Goal: Communication & Community: Ask a question

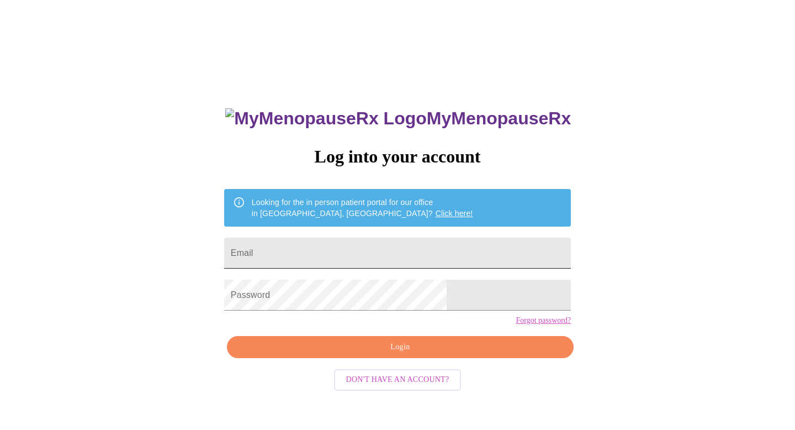
click at [325, 244] on input "Email" at bounding box center [397, 252] width 347 height 31
type input "[EMAIL_ADDRESS][DOMAIN_NAME]"
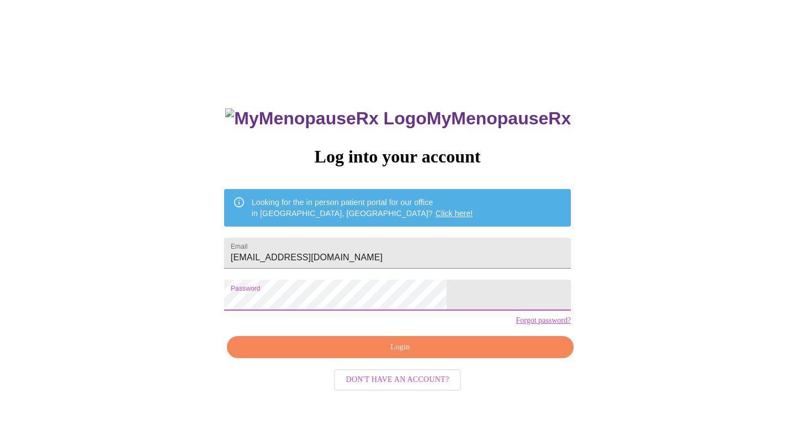
click at [379, 358] on button "Login" at bounding box center [400, 347] width 347 height 23
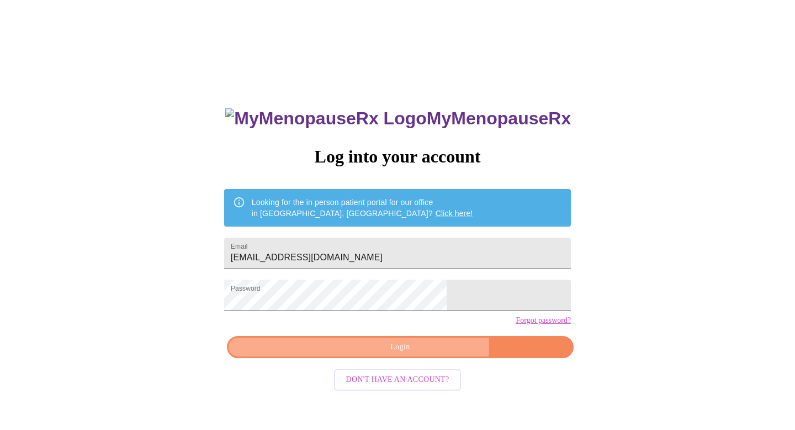
click at [420, 354] on span "Login" at bounding box center [400, 347] width 321 height 14
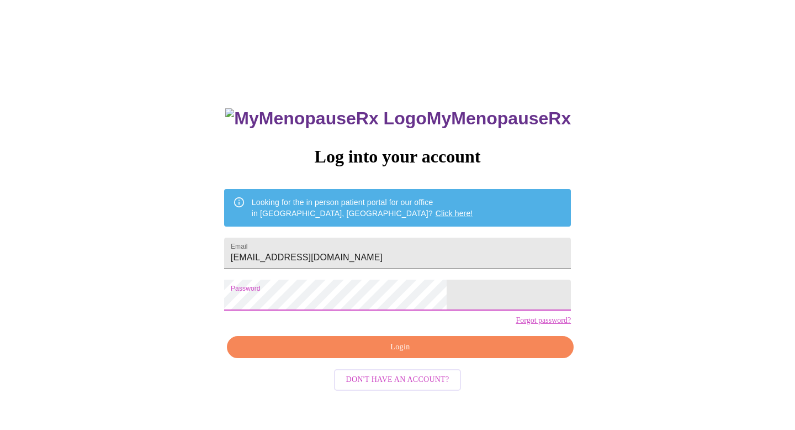
click at [432, 354] on span "Login" at bounding box center [400, 347] width 321 height 14
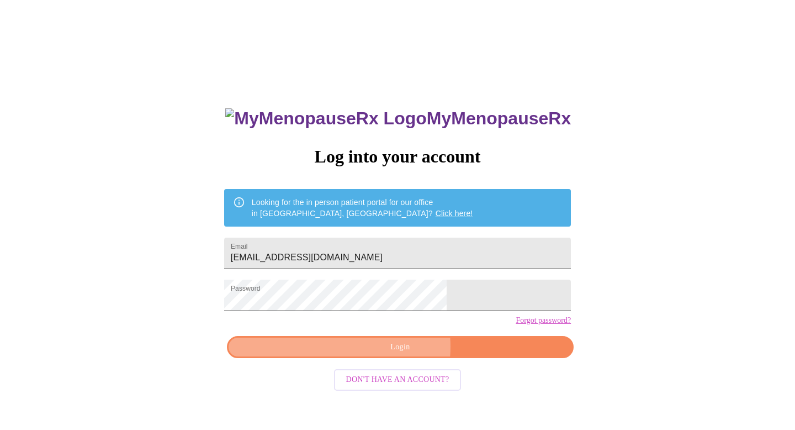
click at [389, 354] on span "Login" at bounding box center [400, 347] width 321 height 14
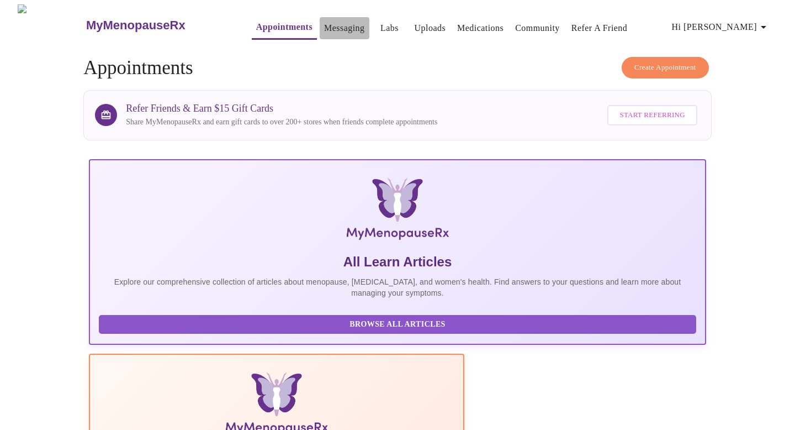
click at [331, 20] on link "Messaging" at bounding box center [344, 27] width 40 height 15
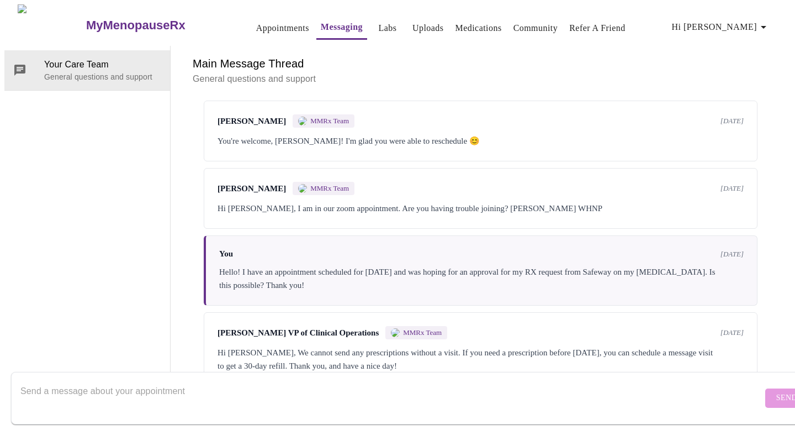
scroll to position [1296, 0]
click at [145, 380] on textarea "Send a message about your appointment" at bounding box center [391, 397] width 742 height 35
